Goal: Navigation & Orientation: Find specific page/section

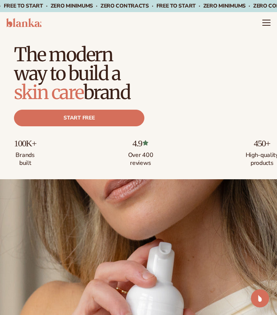
click at [267, 16] on header "Cart product catalog The Lab by [PERSON_NAME]" at bounding box center [138, 22] width 277 height 21
click at [266, 23] on icon "Menu" at bounding box center [267, 23] width 8 height 0
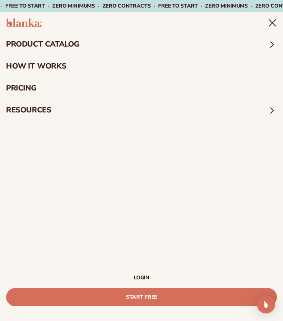
click at [65, 43] on summary "product catalog" at bounding box center [141, 44] width 283 height 22
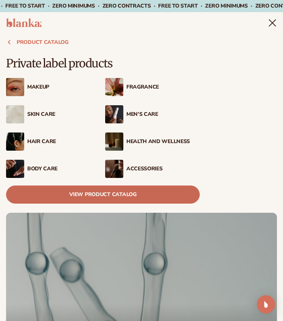
click at [103, 192] on link "View Product Catalog" at bounding box center [103, 194] width 194 height 18
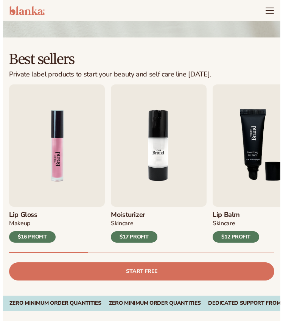
scroll to position [128, 0]
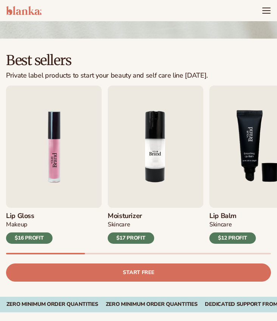
click at [264, 0] on header "Cart product catalog The Lab by [PERSON_NAME]" at bounding box center [138, 10] width 277 height 21
click at [267, 11] on icon "Menu" at bounding box center [267, 11] width 10 height 10
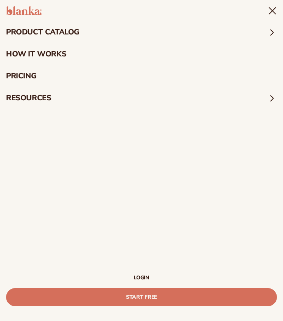
click at [148, 277] on link "LOGIN" at bounding box center [141, 277] width 271 height 5
